Goal: Transaction & Acquisition: Purchase product/service

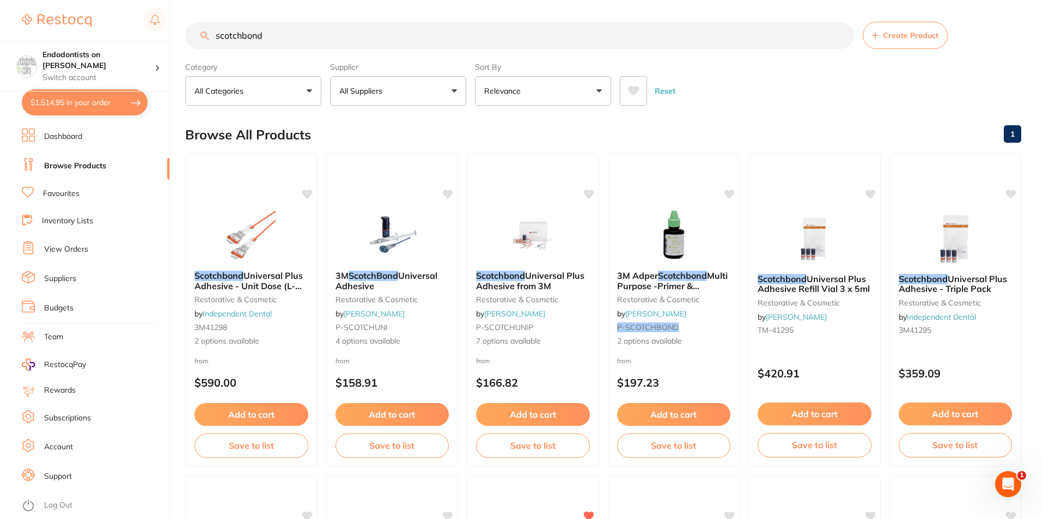
drag, startPoint x: 301, startPoint y: 35, endPoint x: 0, endPoint y: 40, distance: 300.6
click at [0, 29] on div "$1,514.95 Endodontists on [PERSON_NAME] Switch account Endodontists on [PERSON_…" at bounding box center [521, 259] width 1043 height 519
type input "pouch"
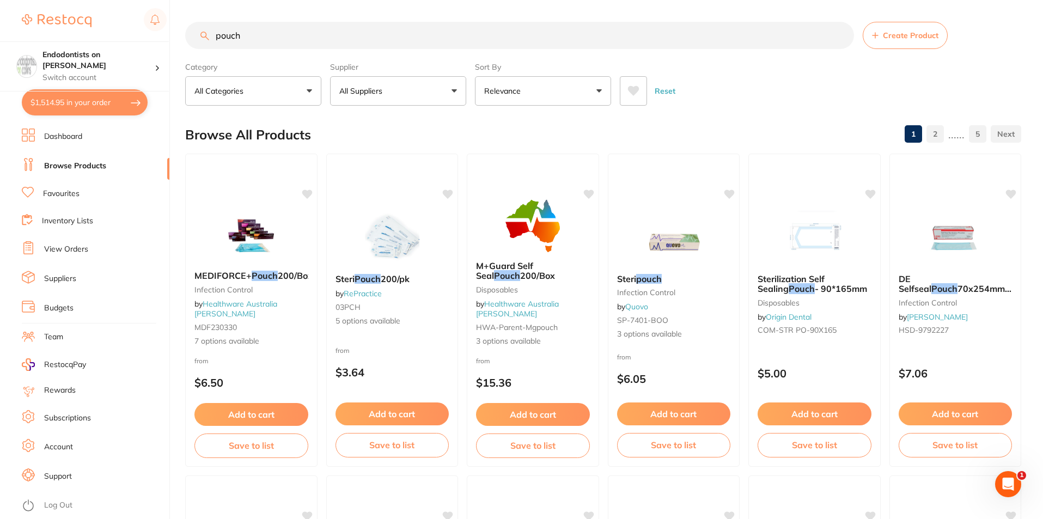
click at [66, 197] on link "Favourites" at bounding box center [61, 193] width 36 height 11
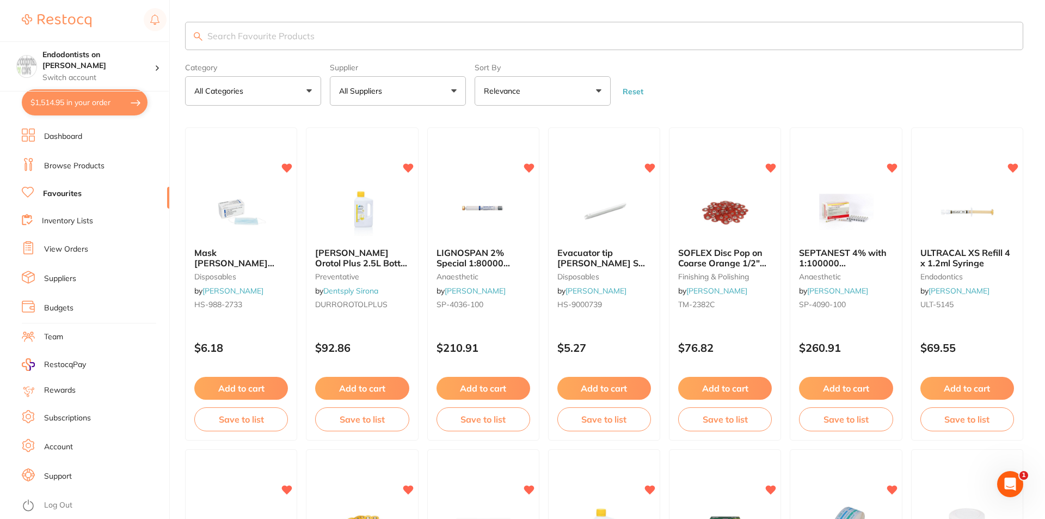
click at [258, 29] on input "search" at bounding box center [604, 36] width 839 height 28
type input "pouch"
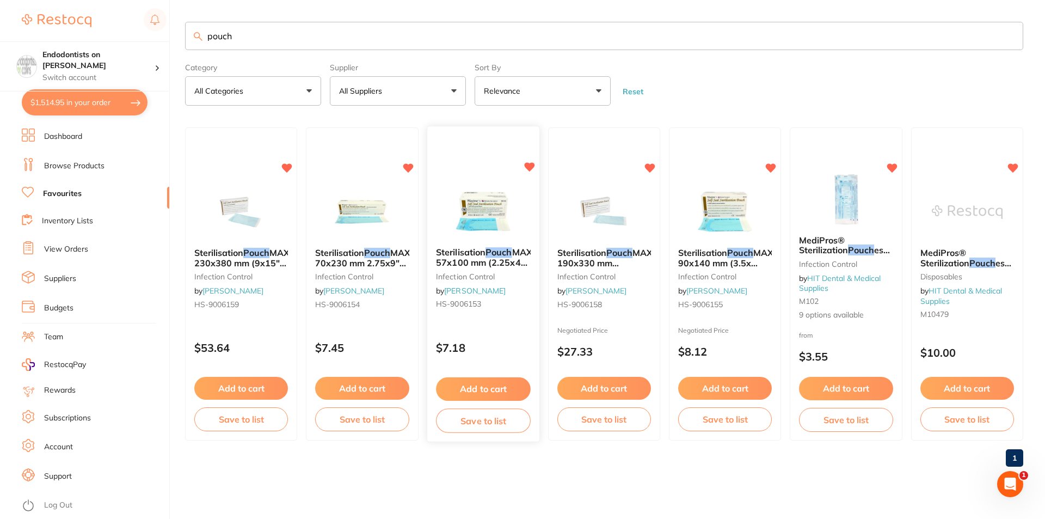
click at [504, 221] on img at bounding box center [483, 211] width 71 height 55
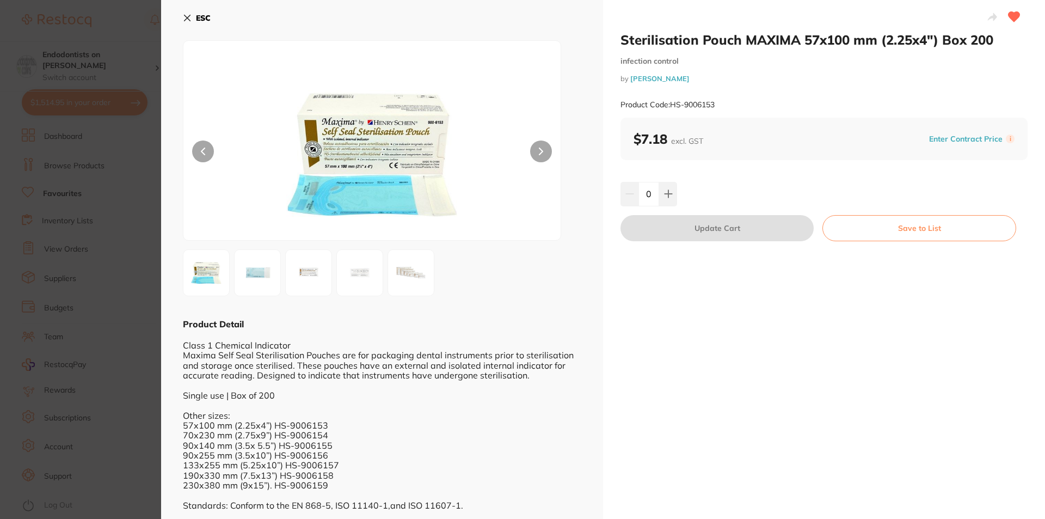
click at [136, 54] on section "Sterilisation Pouch MAXIMA 57x100 mm (2.25x4") Box 200 infection control by [PE…" at bounding box center [522, 259] width 1045 height 519
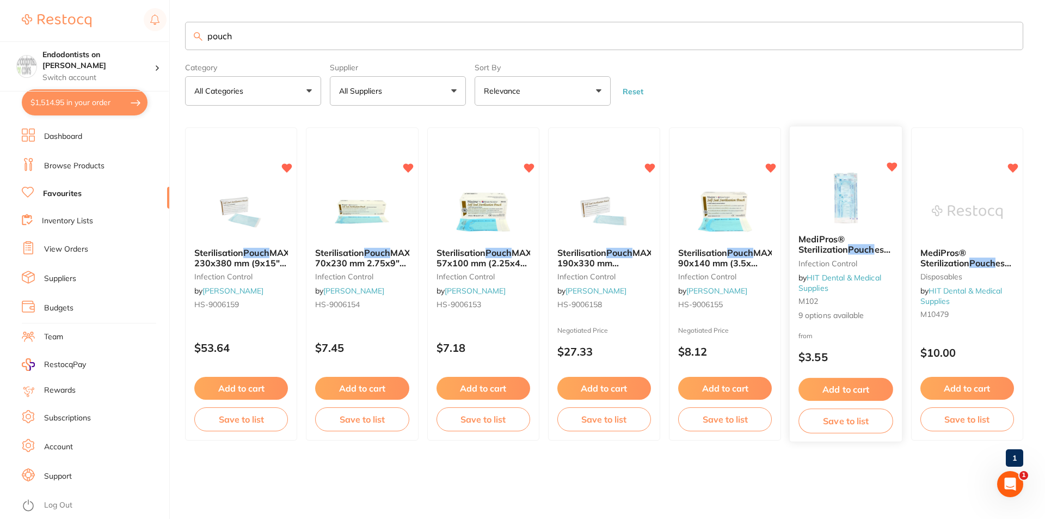
click at [846, 213] on img at bounding box center [846, 198] width 71 height 55
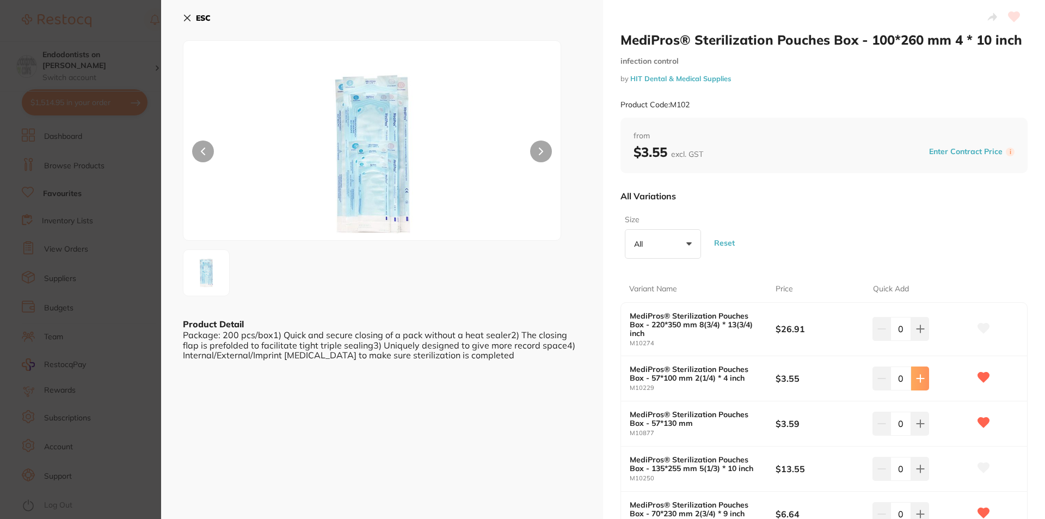
click at [919, 378] on icon at bounding box center [920, 378] width 7 height 7
type input "3"
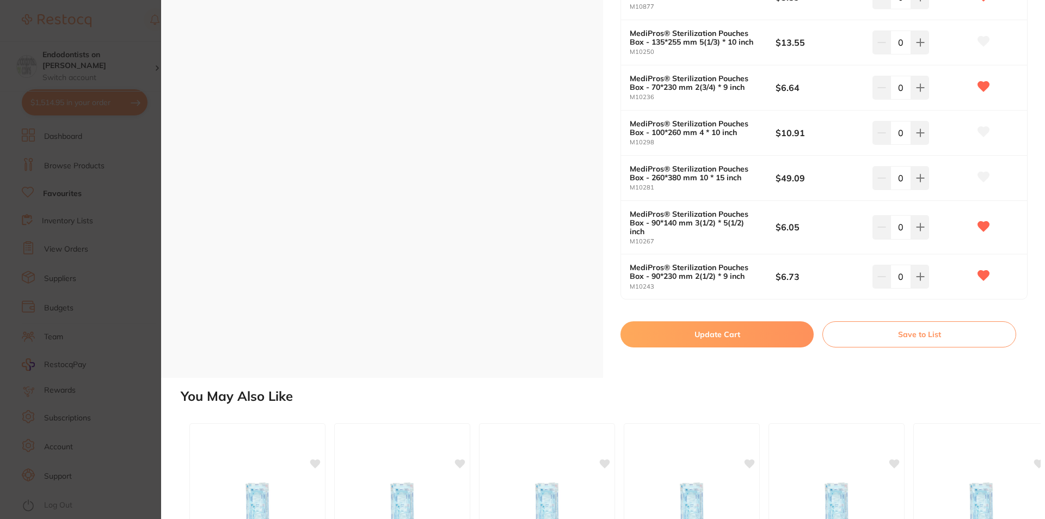
scroll to position [544, 0]
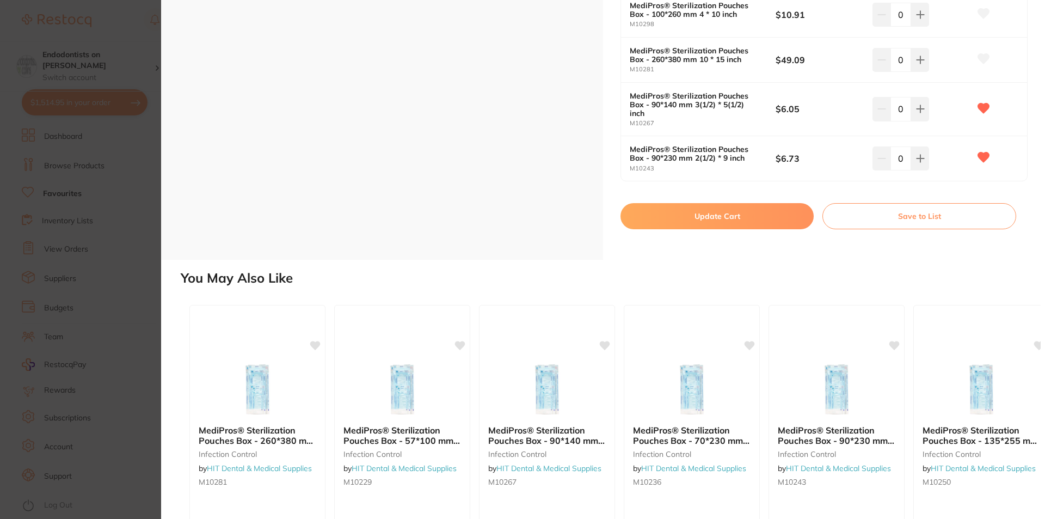
click at [714, 221] on button "Update Cart" at bounding box center [717, 216] width 193 height 26
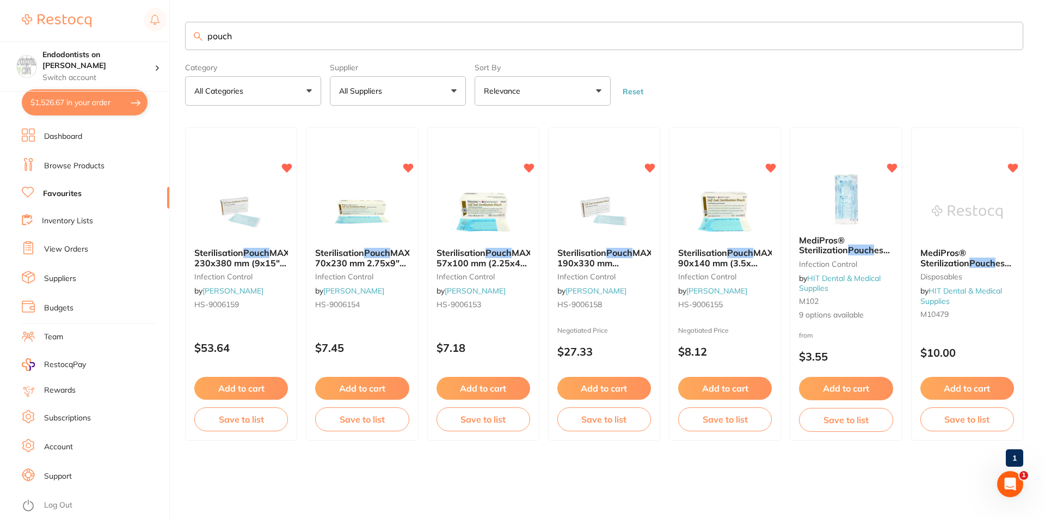
drag, startPoint x: 271, startPoint y: 42, endPoint x: 0, endPoint y: -13, distance: 276.8
click at [0, 0] on html "$1,526.67 Endodontists on [PERSON_NAME] Switch account Endodontists on [PERSON_…" at bounding box center [522, 259] width 1045 height 519
type input "bibs"
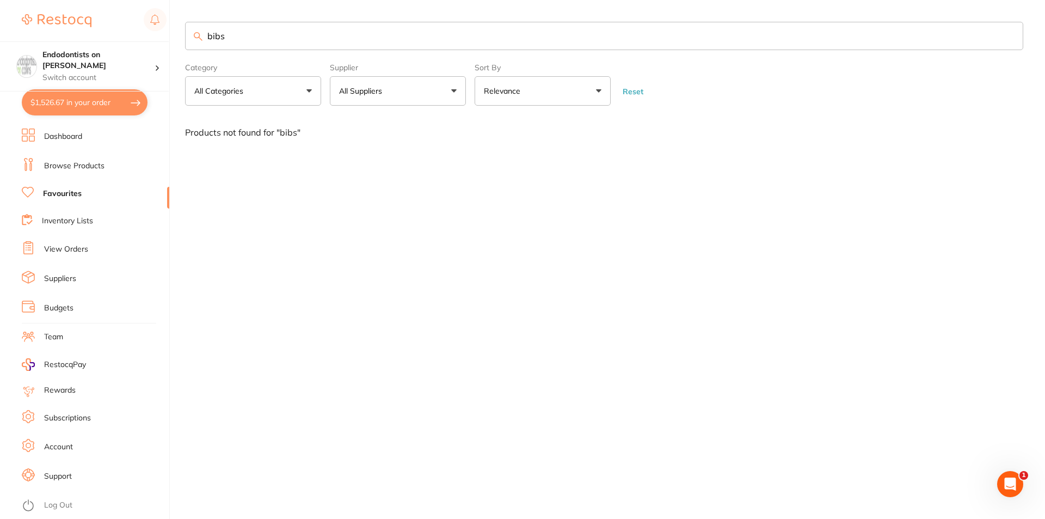
click at [86, 168] on link "Browse Products" at bounding box center [74, 166] width 60 height 11
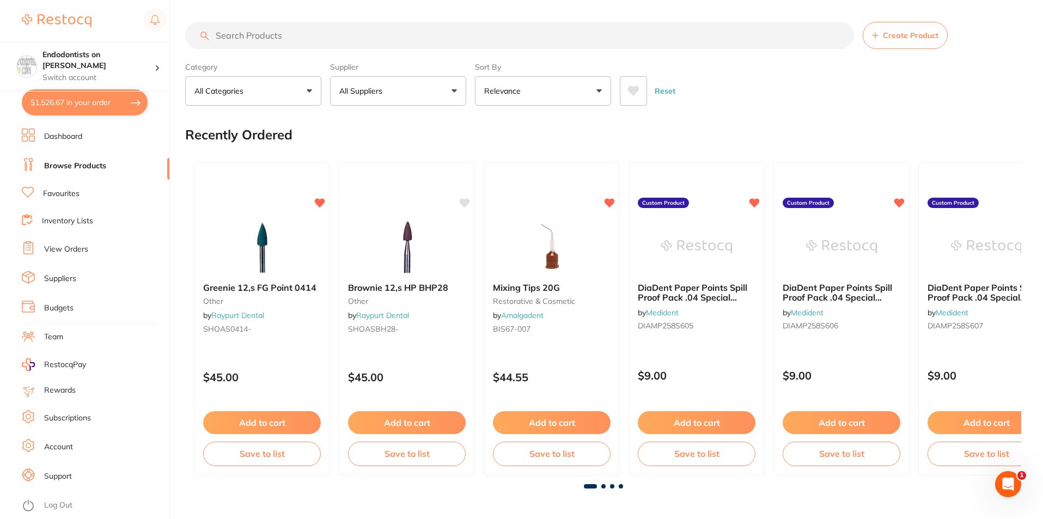
click at [279, 32] on input "search" at bounding box center [519, 35] width 669 height 27
type input "bib"
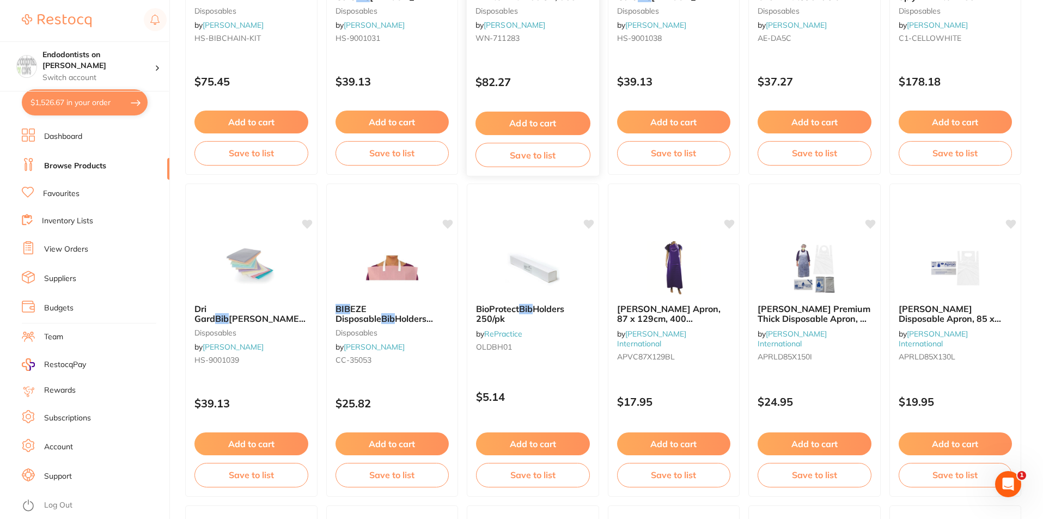
scroll to position [1742, 0]
